Goal: Answer question/provide support: Share knowledge or assist other users

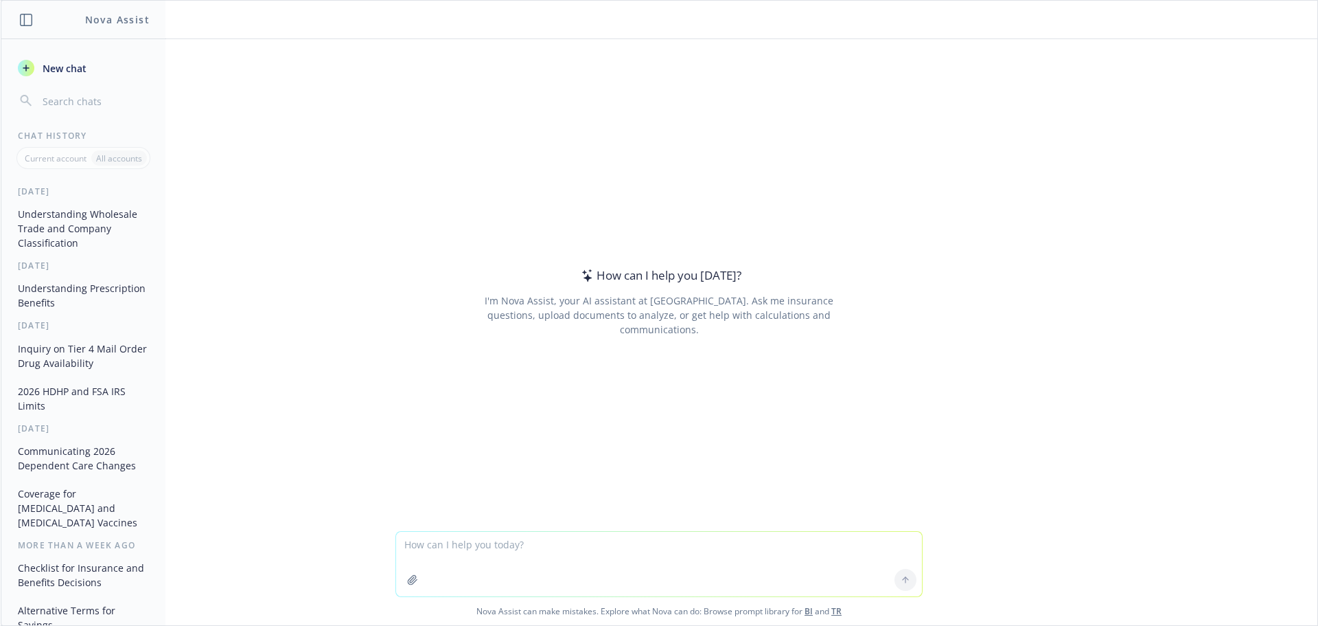
click at [540, 550] on textarea at bounding box center [659, 563] width 526 height 65
type textarea "h"
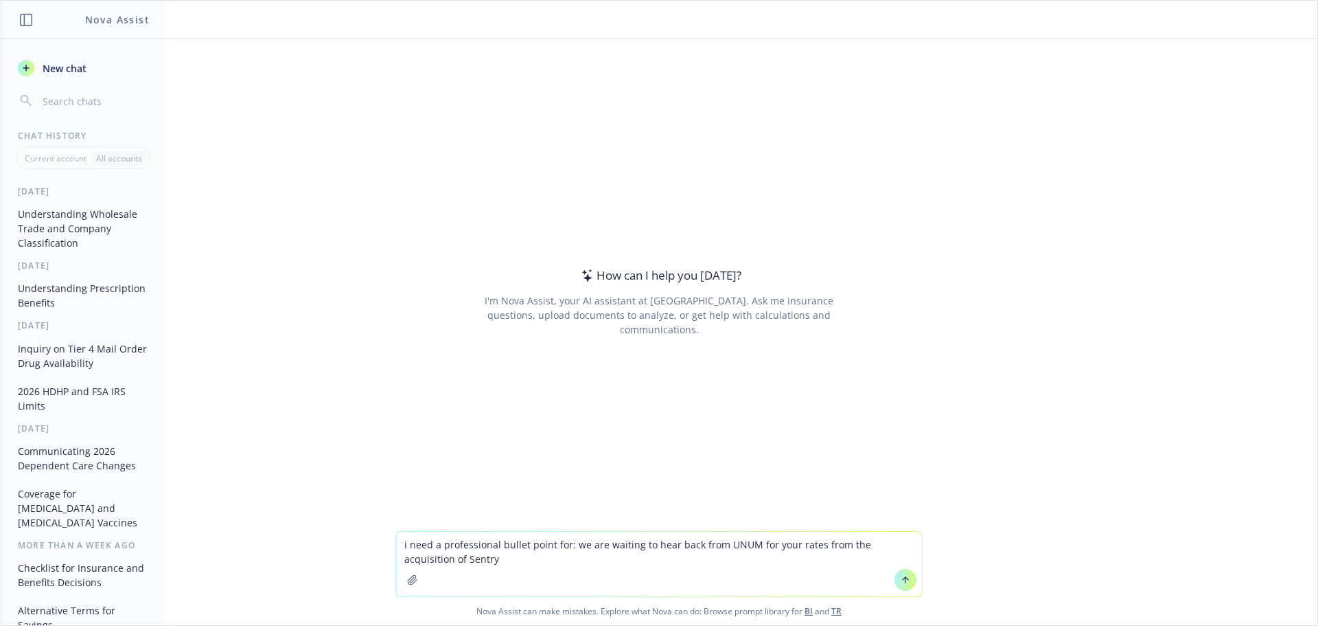
type textarea "i need a professional bullet point for: we are waiting to hear back from UNUM f…"
click at [898, 586] on button at bounding box center [906, 580] width 22 height 22
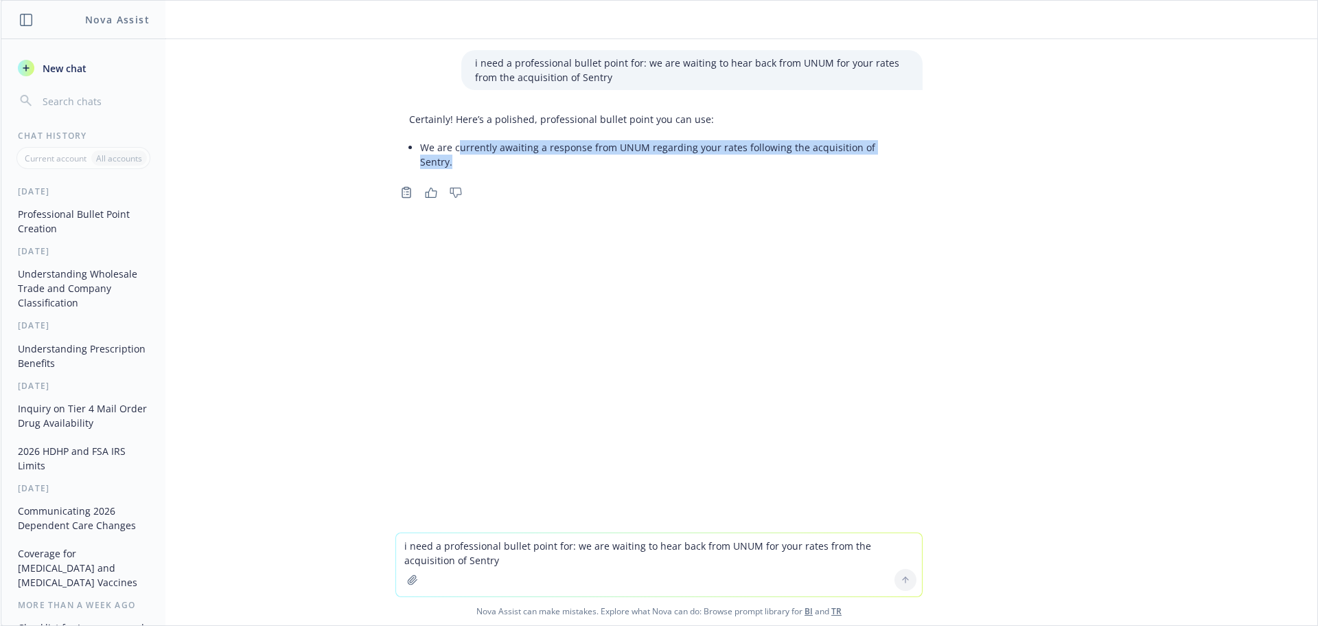
drag, startPoint x: 452, startPoint y: 146, endPoint x: 908, endPoint y: 144, distance: 455.9
click at [908, 144] on div "Certainly! Here’s a polished, professional bullet point you can use: We are cur…" at bounding box center [659, 141] width 527 height 71
copy li "urrently awaiting a response from UNUM regarding your rates following the acqui…"
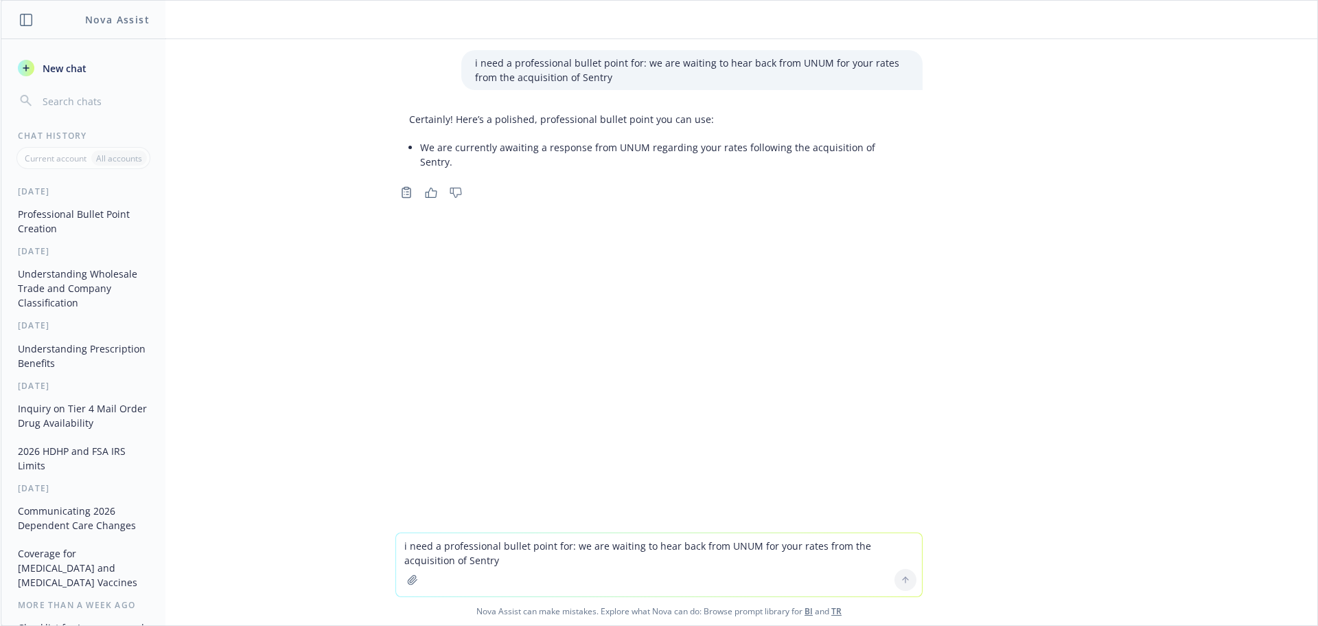
click at [485, 543] on textarea "i need a professional bullet point for: we are waiting to hear back from UNUM f…" at bounding box center [659, 564] width 526 height 63
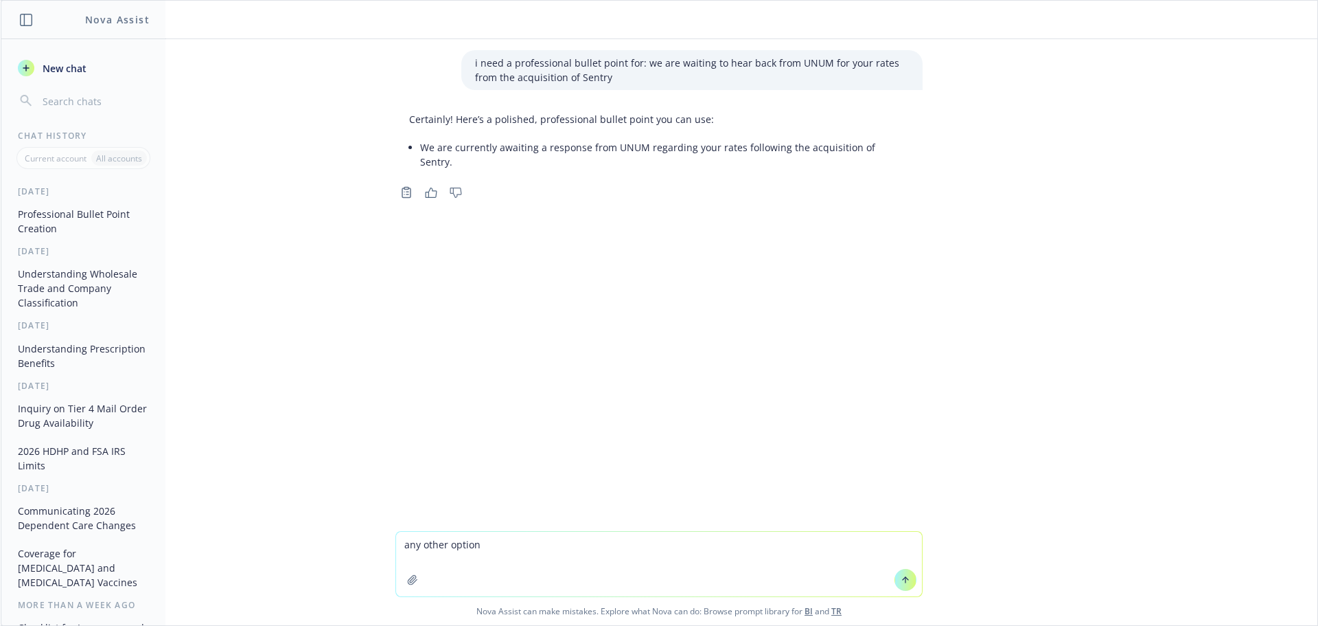
type textarea "any other options"
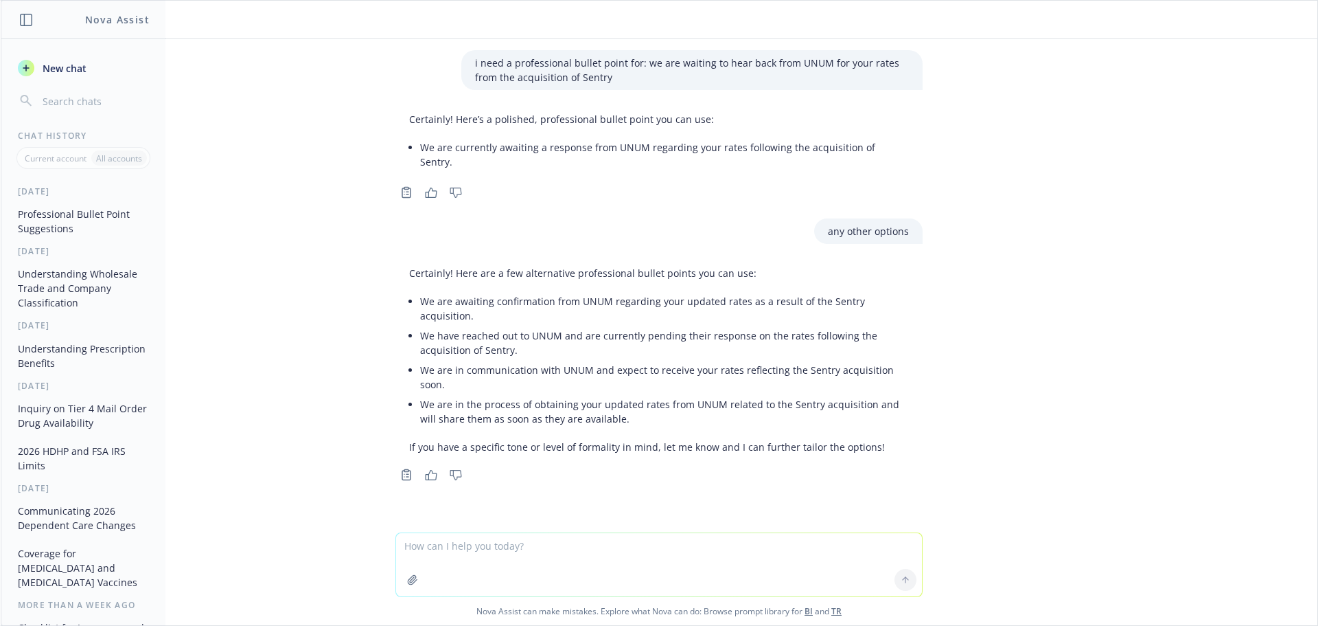
click at [547, 576] on textarea at bounding box center [659, 564] width 526 height 63
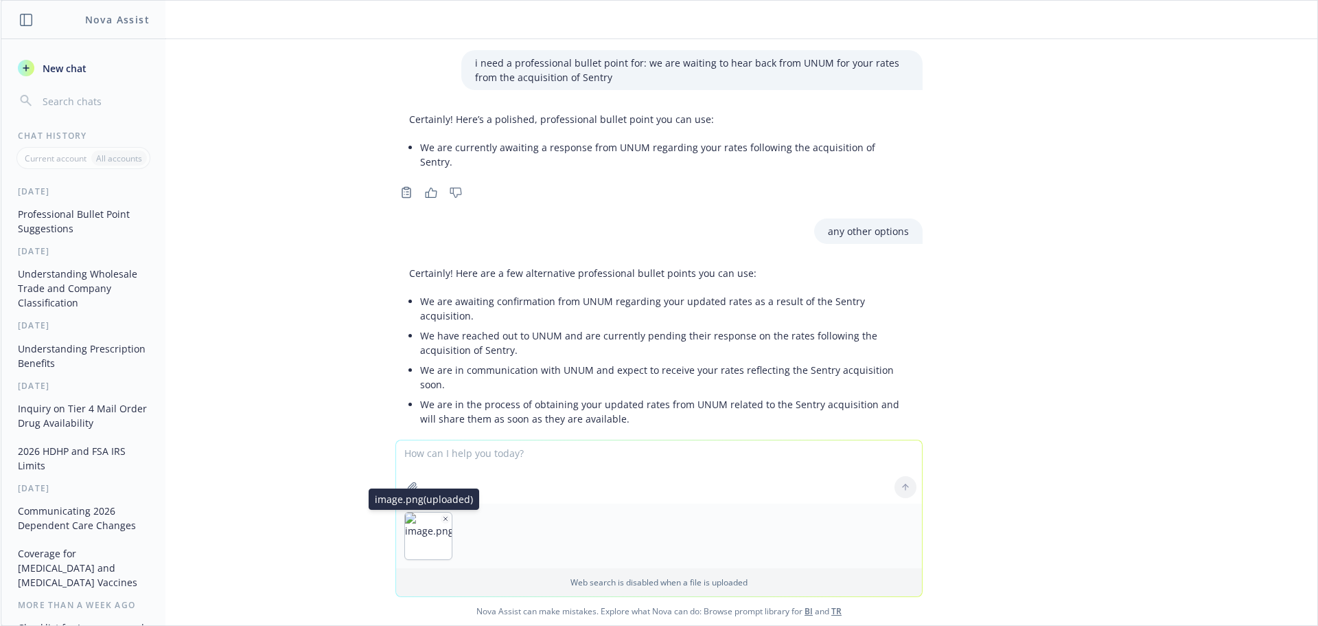
click at [442, 523] on div "image.png (uploaded) image.png (uploaded)" at bounding box center [428, 536] width 48 height 48
click at [442, 523] on button "button" at bounding box center [446, 519] width 10 height 10
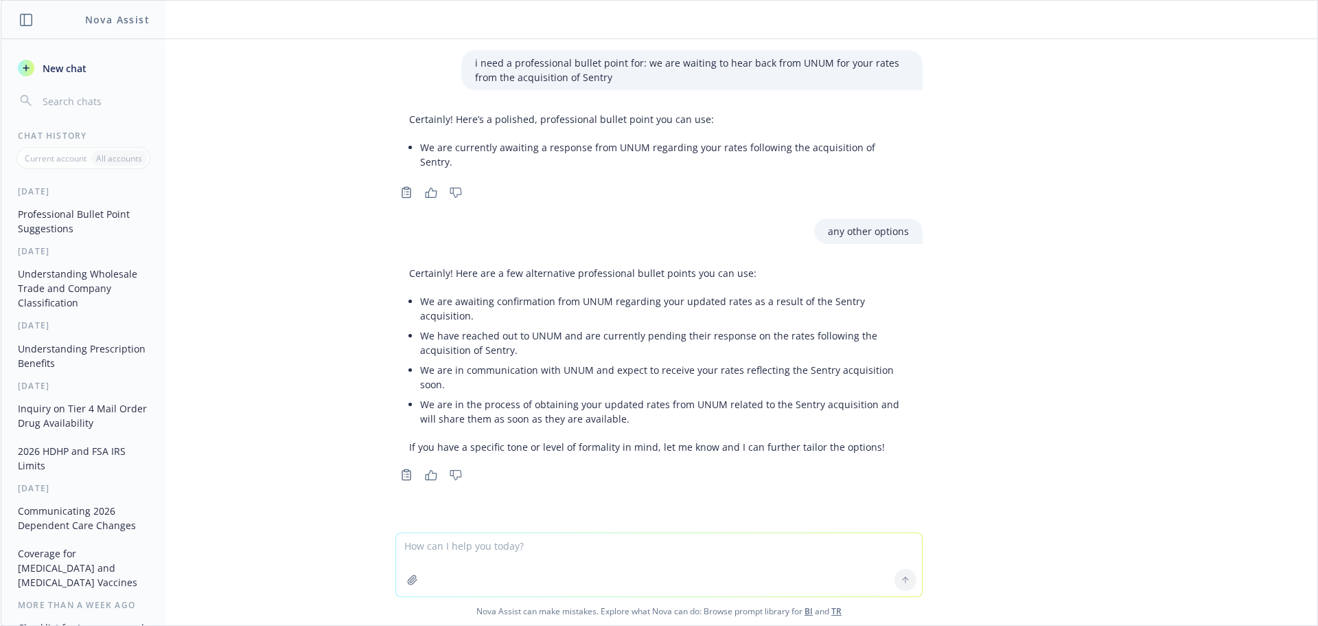
click at [448, 545] on textarea at bounding box center [659, 564] width 526 height 63
paste textarea "Pending rate change due to Sentry population moving under current UNUM contract"
type textarea "Pending rate change due to Sentry population moving under current UNUM contract"
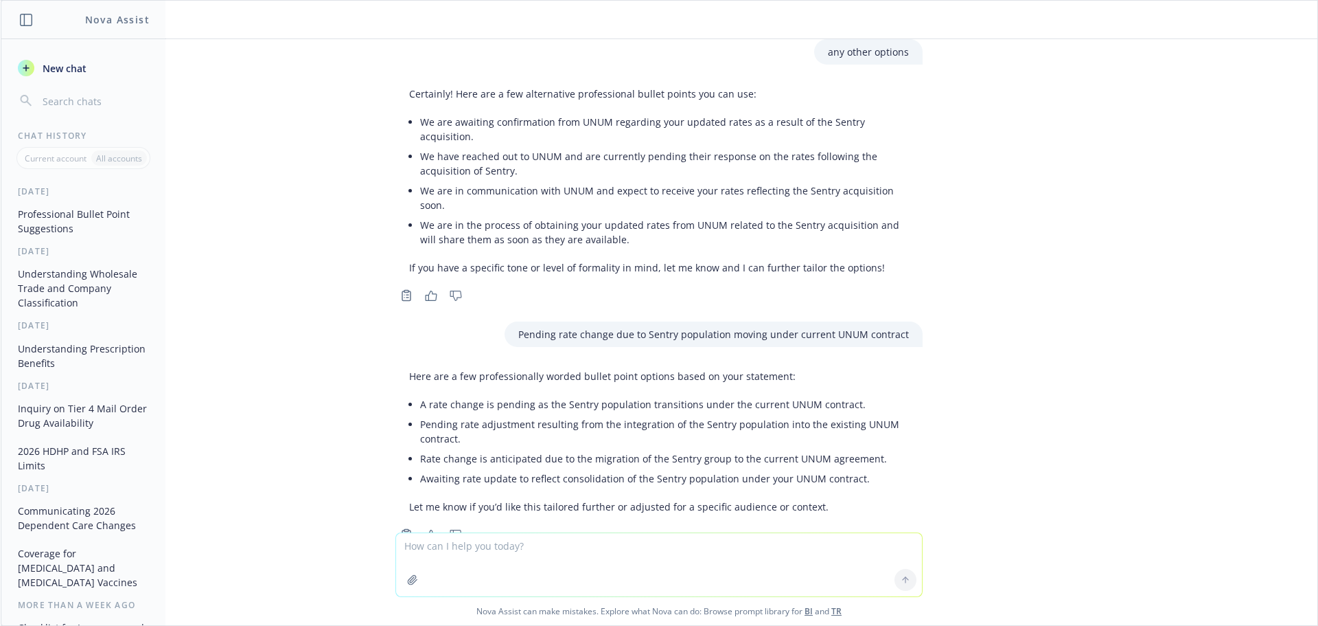
scroll to position [181, 0]
click at [570, 560] on textarea at bounding box center [659, 564] width 526 height 63
paste textarea "Pending rate adjustment due to Sentry population integrating into current UNUM …"
type textarea "Pending rate adjustment due to Sentry population integrating into current UNUM …"
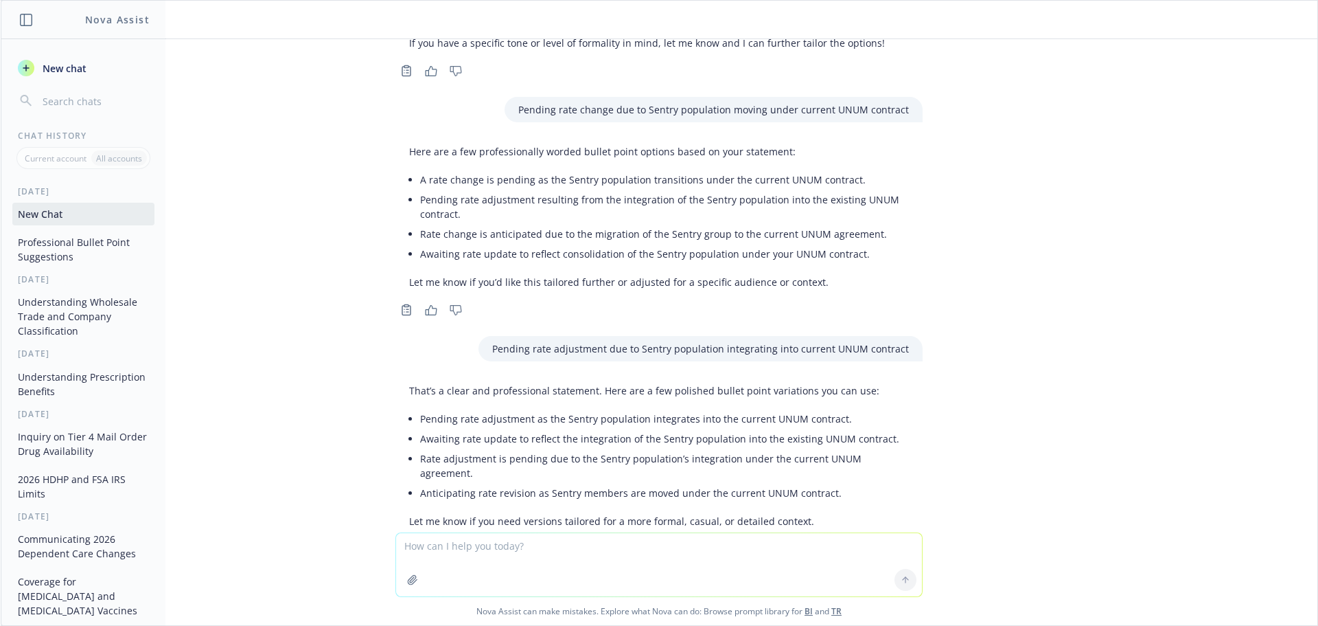
scroll to position [405, 0]
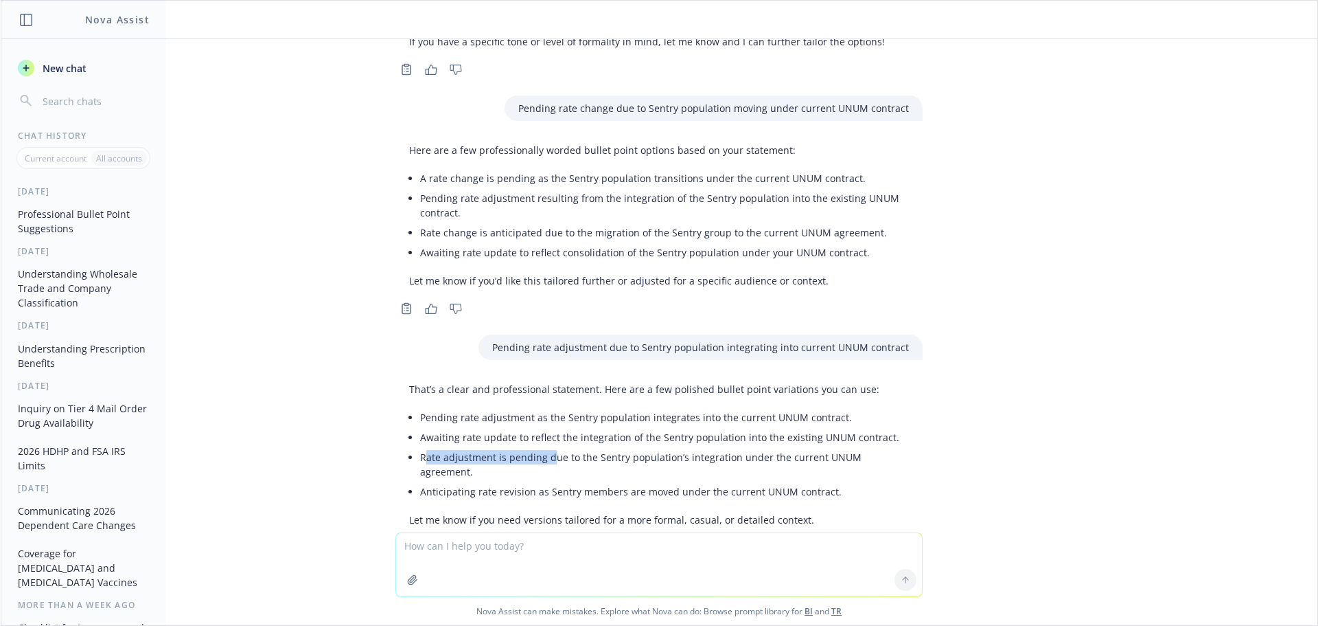
drag, startPoint x: 435, startPoint y: 420, endPoint x: 545, endPoint y: 415, distance: 109.3
click at [545, 447] on li "Rate adjustment is pending due to the Sentry population’s integration under the…" at bounding box center [664, 464] width 489 height 34
click at [547, 447] on li "Rate adjustment is pending due to the Sentry population’s integration under the…" at bounding box center [664, 464] width 489 height 34
click at [457, 447] on li "Rate adjustment is pending due to the Sentry population’s integration under the…" at bounding box center [664, 464] width 489 height 34
drag, startPoint x: 411, startPoint y: 414, endPoint x: 893, endPoint y: 420, distance: 481.4
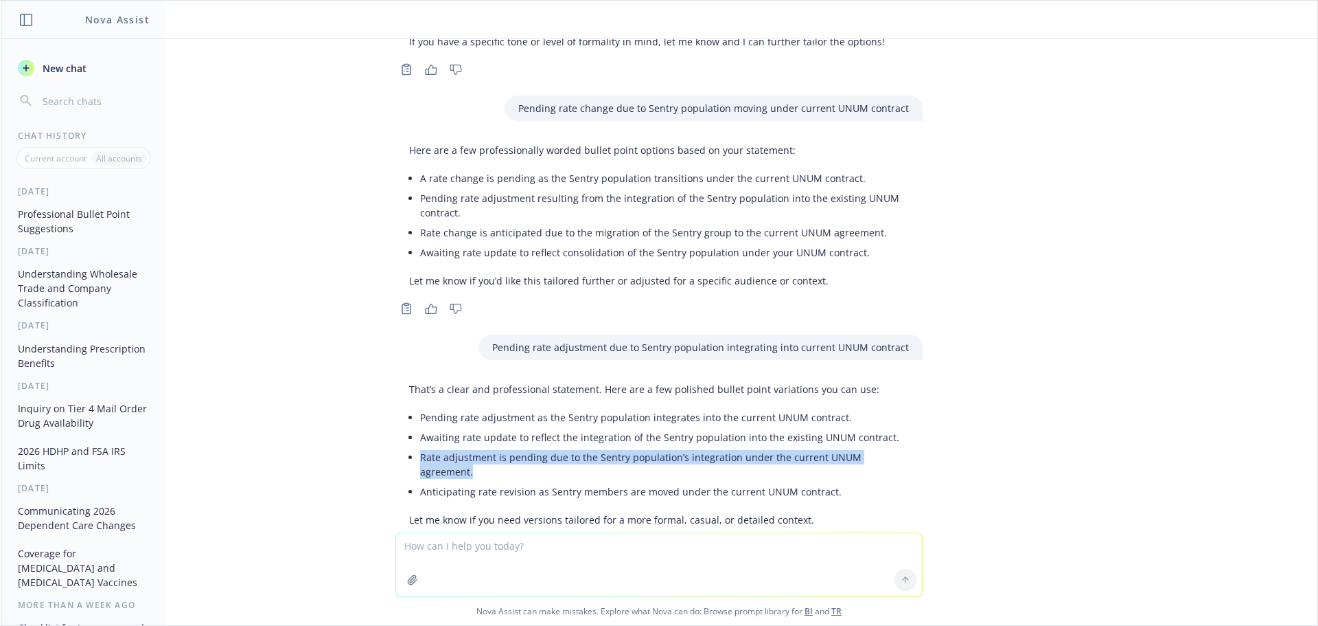
click at [893, 420] on div "That’s a clear and professional statement. Here are a few polished bullet point…" at bounding box center [659, 454] width 527 height 156
